Goal: Task Accomplishment & Management: Manage account settings

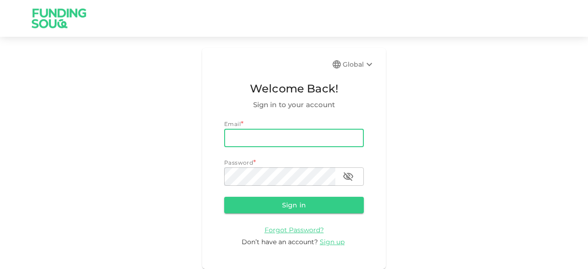
click at [298, 136] on input "email" at bounding box center [294, 138] width 140 height 18
type input "[EMAIL_ADDRESS][DOMAIN_NAME]"
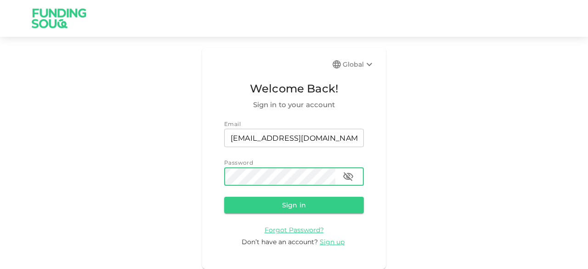
click at [224, 197] on button "Sign in" at bounding box center [294, 205] width 140 height 17
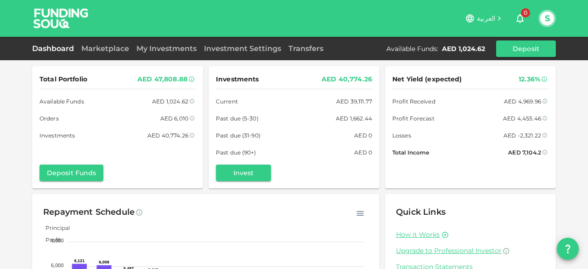
click at [489, 19] on span "العربية" at bounding box center [486, 18] width 18 height 8
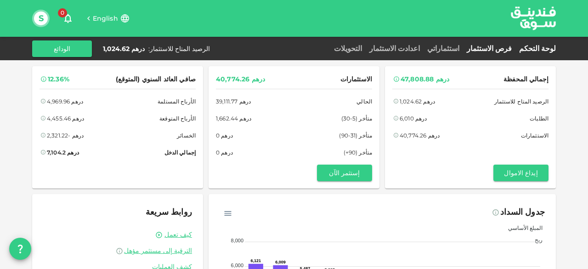
click at [507, 49] on link "فرص الاستثمار" at bounding box center [489, 48] width 52 height 9
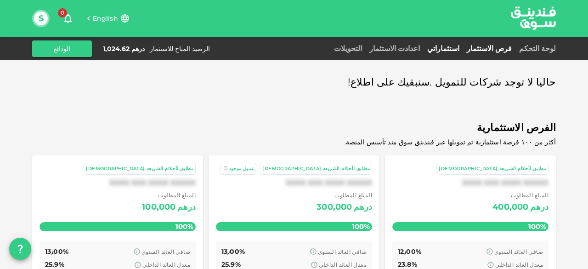
click at [463, 48] on link "استثماراتي" at bounding box center [442, 48] width 39 height 9
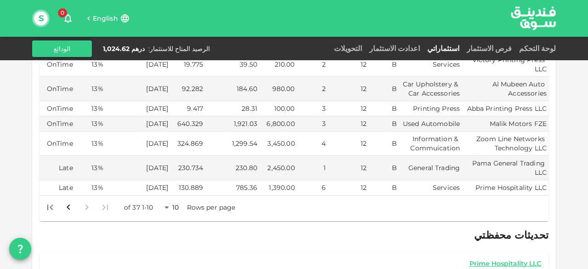
scroll to position [367, 0]
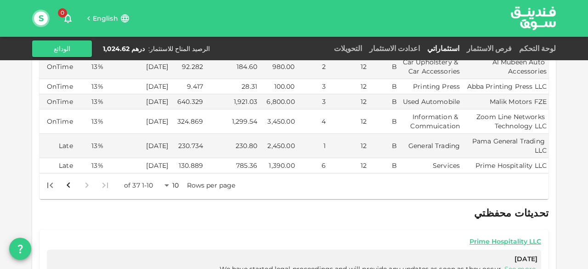
click at [168, 172] on body "English 0 S لوحة التحكم فرص الاستثمار استثماراتي اعدادت الاستثمار التحويلات الر…" at bounding box center [294, 134] width 588 height 269
click at [174, 219] on li "50" at bounding box center [176, 221] width 28 height 17
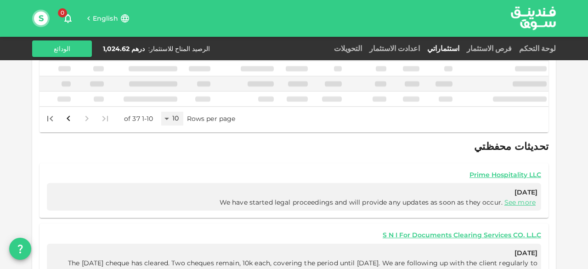
scroll to position [356, 0]
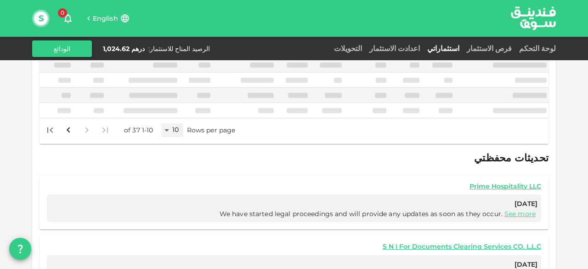
type input "50"
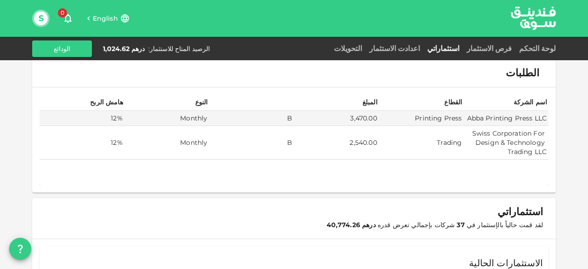
scroll to position [0, 0]
